Goal: Navigation & Orientation: Find specific page/section

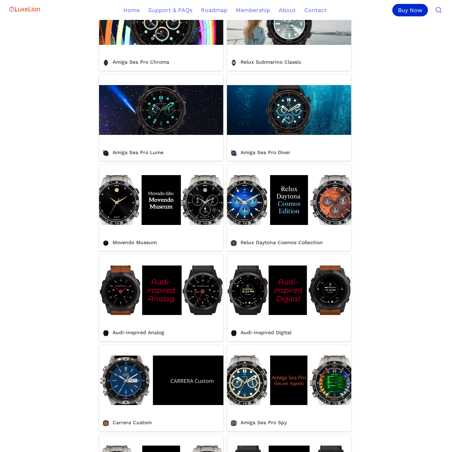
scroll to position [320, 0]
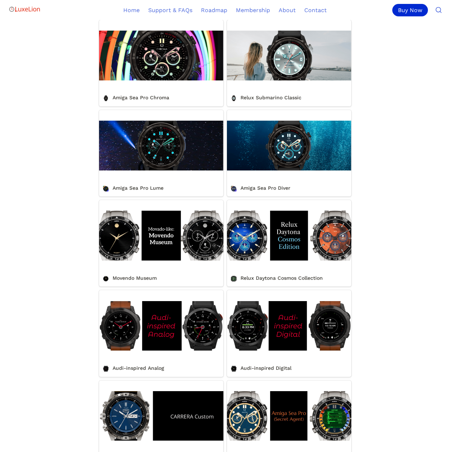
click at [140, 271] on link "Movendo Museum" at bounding box center [161, 243] width 124 height 87
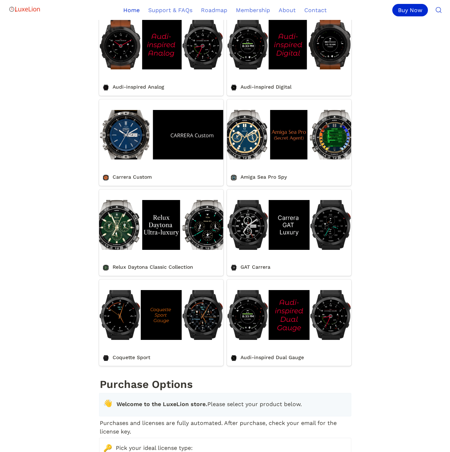
scroll to position [605, 0]
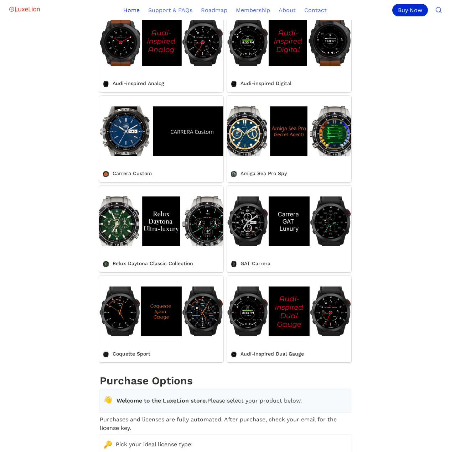
click at [337, 334] on link "Audi-inspired Dual Gauge" at bounding box center [289, 319] width 124 height 87
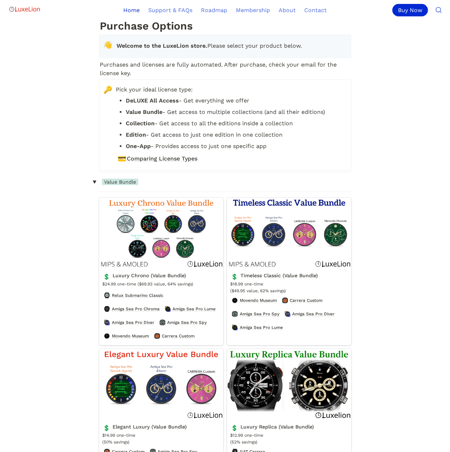
scroll to position [961, 0]
